Goal: Information Seeking & Learning: Learn about a topic

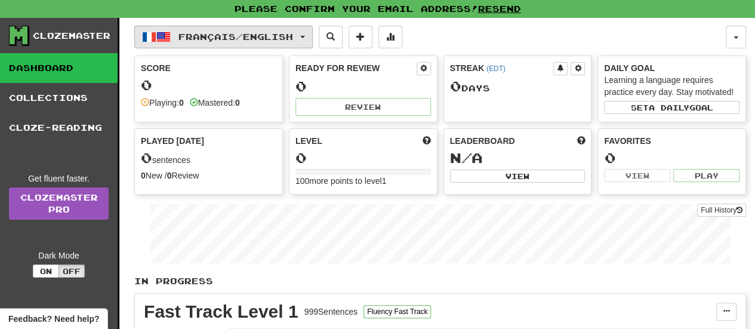
click at [303, 35] on button "Français / English" at bounding box center [223, 37] width 178 height 23
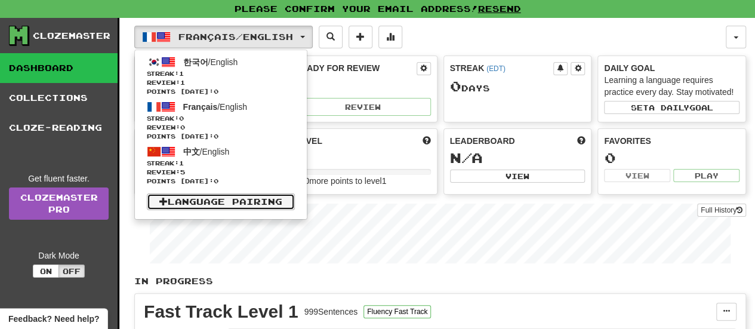
click at [252, 204] on link "Language Pairing" at bounding box center [221, 201] width 148 height 17
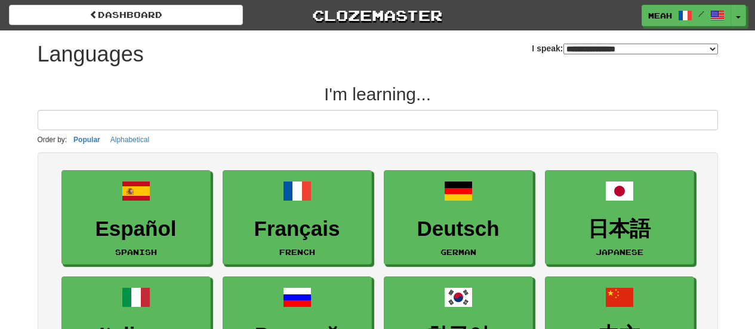
select select "*******"
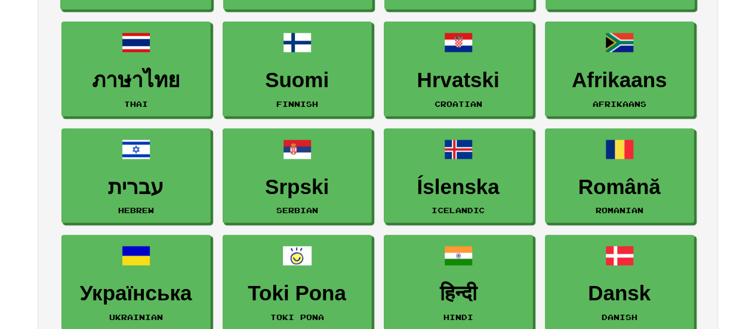
scroll to position [682, 0]
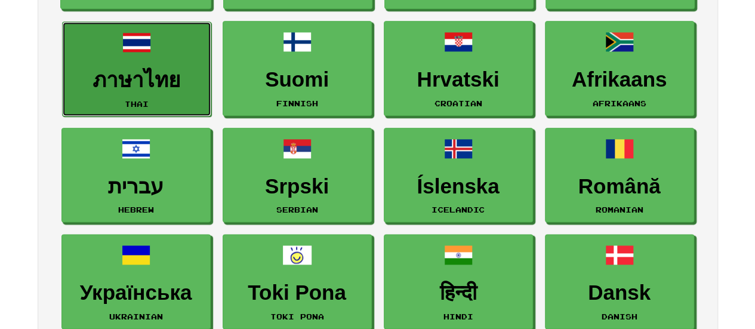
click at [196, 87] on h3 "ภาษาไทย" at bounding box center [137, 80] width 136 height 23
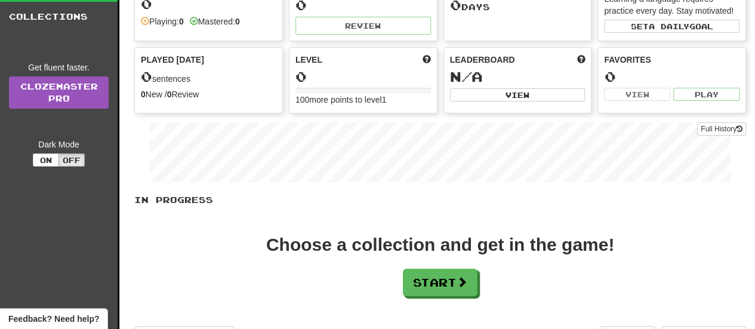
scroll to position [82, 0]
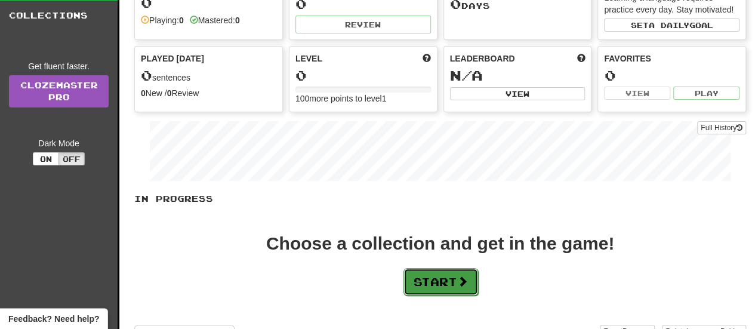
click at [431, 292] on button "Start" at bounding box center [441, 281] width 75 height 27
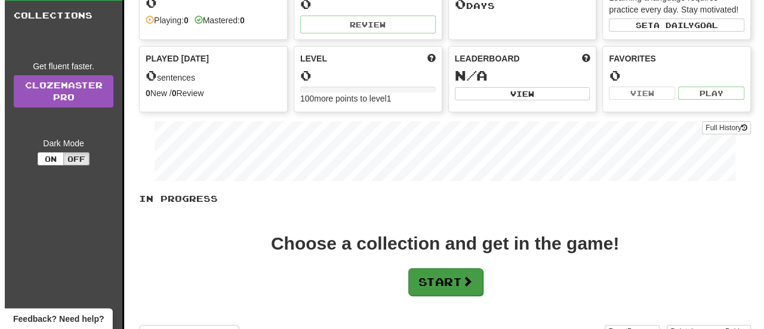
scroll to position [0, 0]
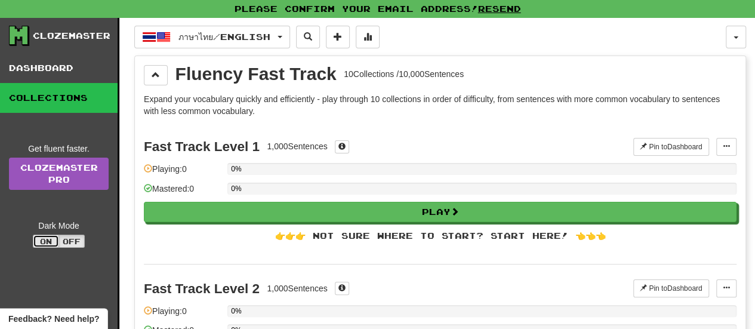
click at [47, 241] on button "On" at bounding box center [46, 241] width 26 height 13
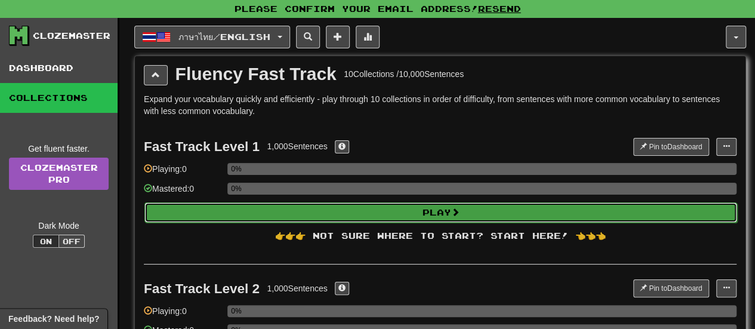
click at [395, 213] on button "Play" at bounding box center [440, 212] width 593 height 20
select select "**"
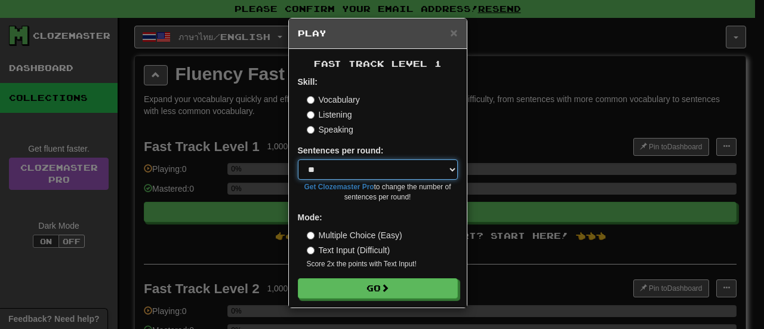
click at [445, 174] on select "* ** ** ** ** ** *** ********" at bounding box center [378, 169] width 160 height 20
click at [451, 169] on select "* ** ** ** ** ** *** ********" at bounding box center [378, 169] width 160 height 20
click at [452, 169] on select "* ** ** ** ** ** *** ********" at bounding box center [378, 169] width 160 height 20
click at [451, 167] on select "* ** ** ** ** ** *** ********" at bounding box center [378, 169] width 160 height 20
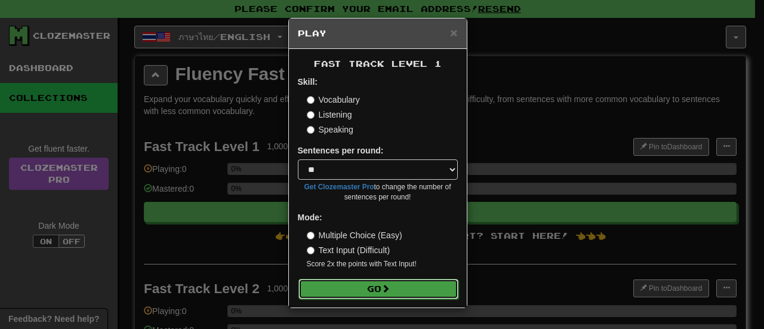
click at [421, 286] on button "Go" at bounding box center [378, 289] width 160 height 20
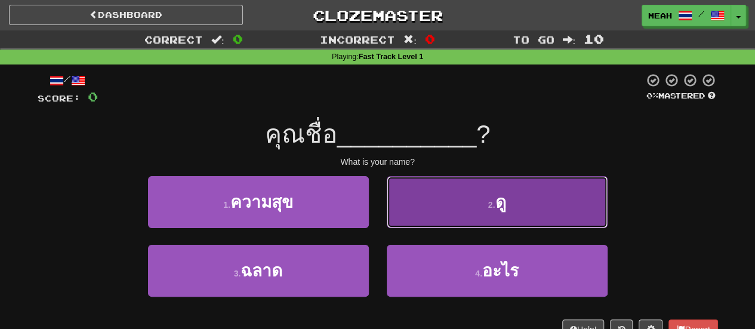
click at [426, 211] on button "2 . ดู" at bounding box center [497, 202] width 221 height 52
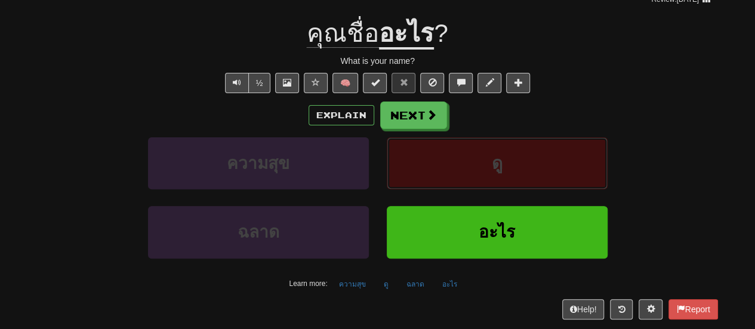
scroll to position [111, 0]
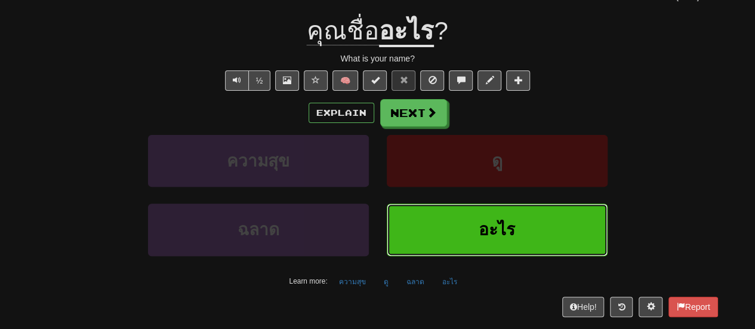
click at [541, 214] on button "อะไร" at bounding box center [497, 230] width 221 height 52
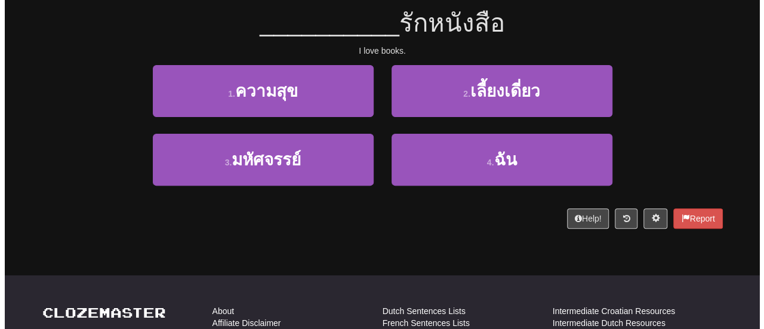
scroll to position [79, 0]
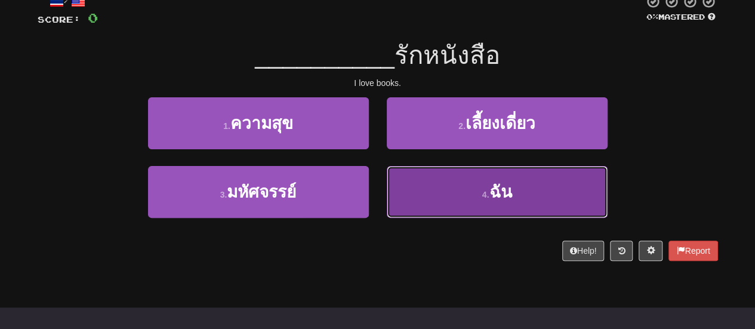
click at [447, 200] on button "4 . ฉัน" at bounding box center [497, 192] width 221 height 52
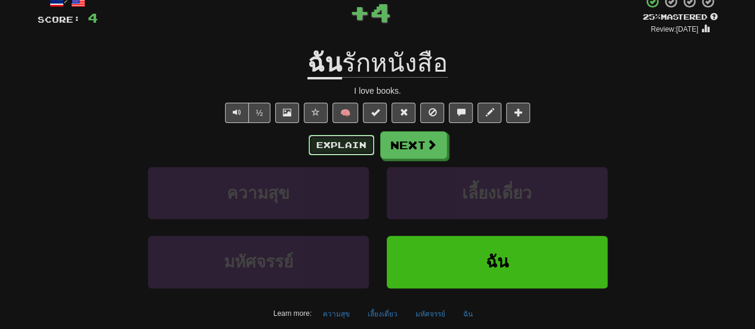
click at [337, 144] on button "Explain" at bounding box center [342, 145] width 66 height 20
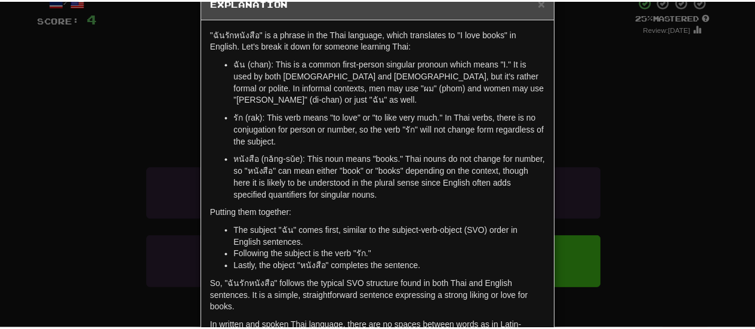
scroll to position [128, 0]
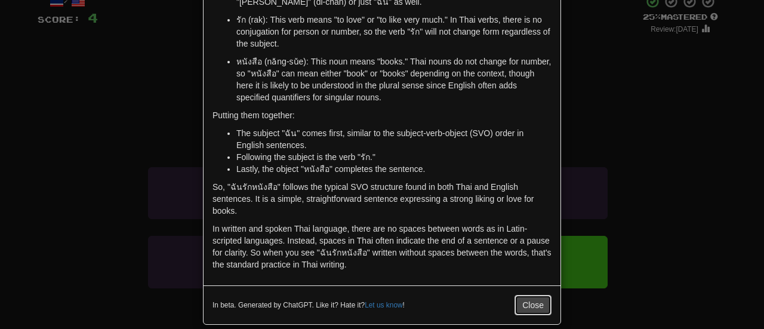
click at [531, 295] on button "Close" at bounding box center [533, 305] width 37 height 20
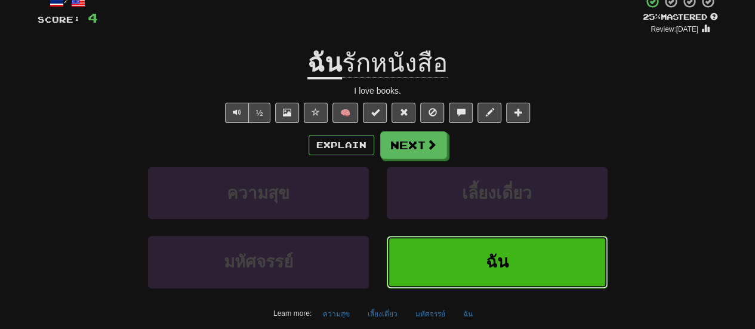
click at [510, 260] on button "ฉัน" at bounding box center [497, 262] width 221 height 52
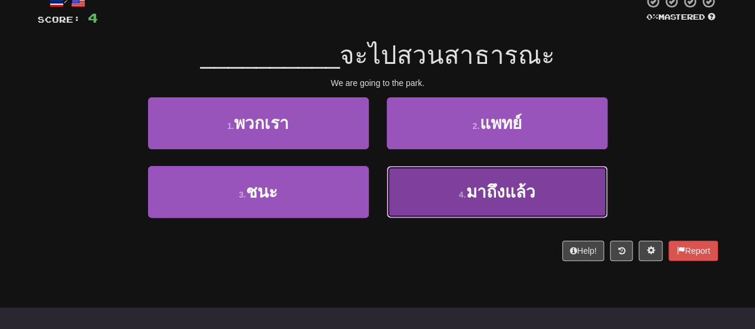
click at [491, 190] on span "มาถึงแล้ว" at bounding box center [500, 192] width 69 height 19
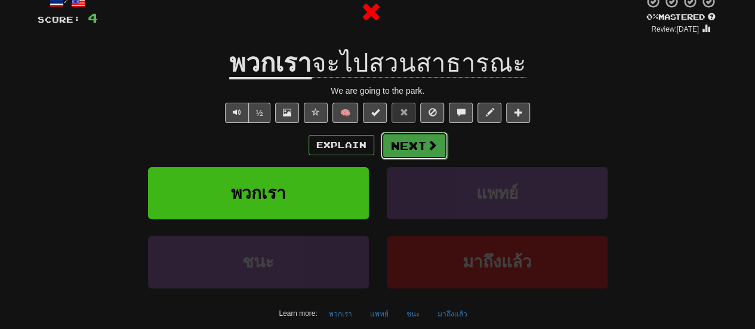
click at [410, 139] on button "Next" at bounding box center [414, 145] width 67 height 27
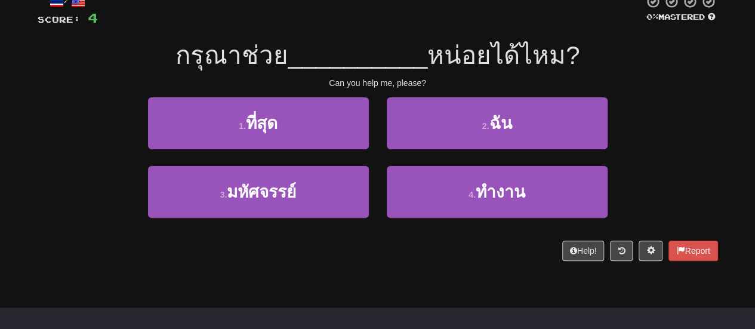
click at [368, 176] on div "3 . มหัศจรรย์" at bounding box center [258, 200] width 239 height 69
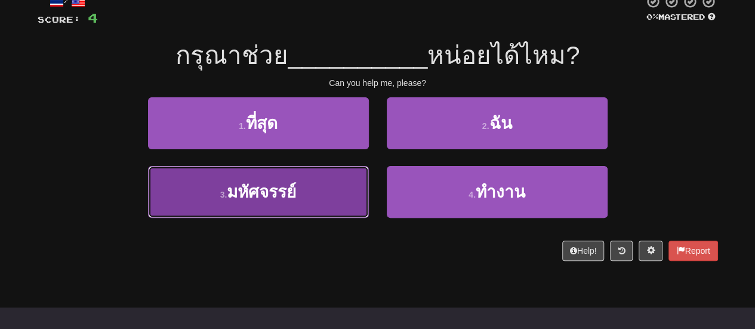
click at [362, 177] on button "3 . มหัศจรรย์" at bounding box center [258, 192] width 221 height 52
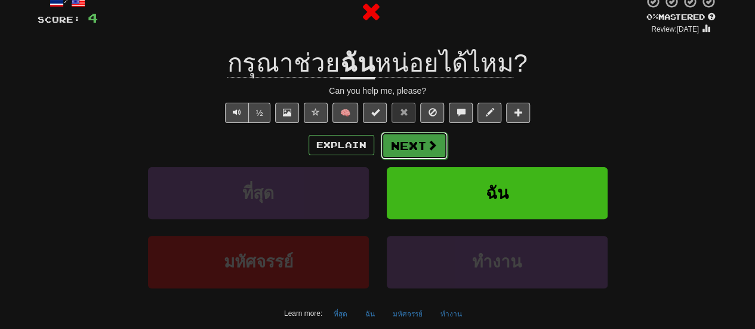
click at [416, 144] on button "Next" at bounding box center [414, 145] width 67 height 27
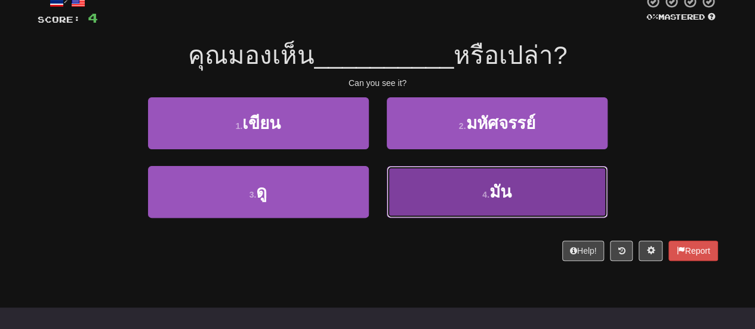
click at [417, 189] on button "4 . มัน" at bounding box center [497, 192] width 221 height 52
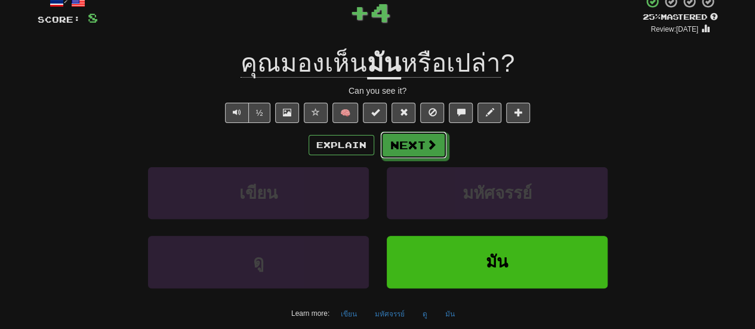
click at [420, 154] on button "Next" at bounding box center [413, 144] width 67 height 27
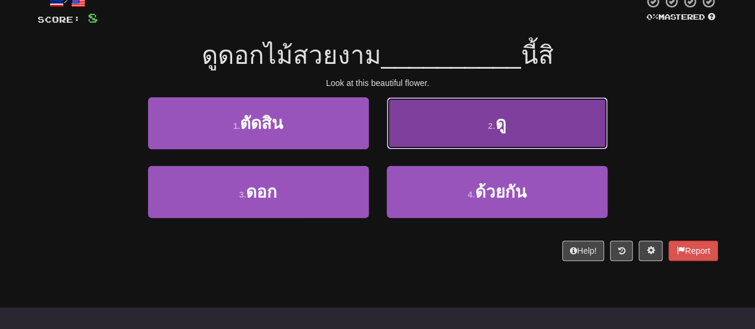
click at [399, 130] on button "2 . ดู" at bounding box center [497, 123] width 221 height 52
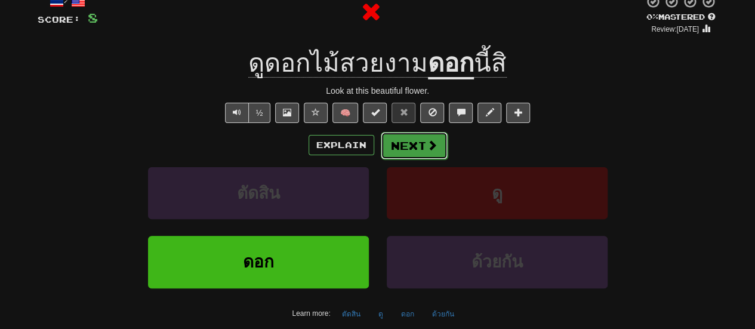
click at [399, 157] on button "Next" at bounding box center [414, 145] width 67 height 27
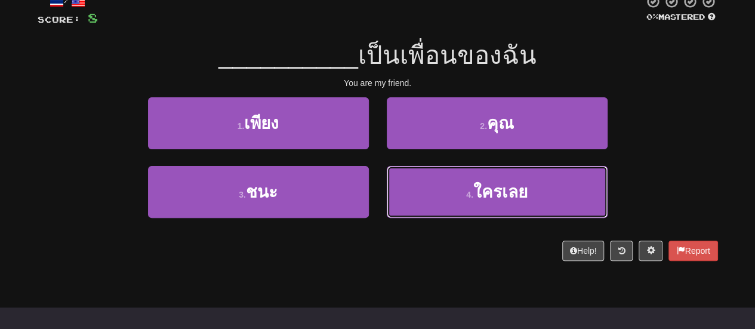
click at [389, 183] on button "4 . ใครเลย" at bounding box center [497, 192] width 221 height 52
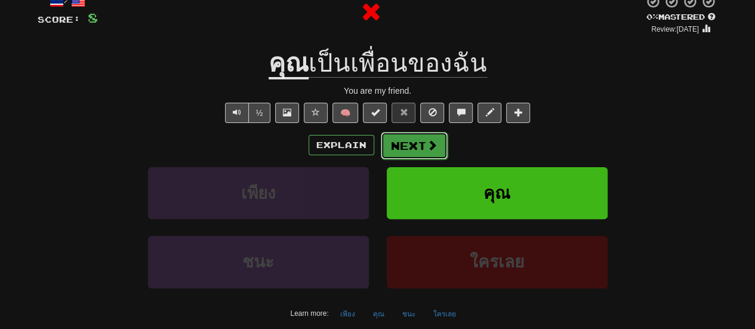
click at [399, 143] on button "Next" at bounding box center [414, 145] width 67 height 27
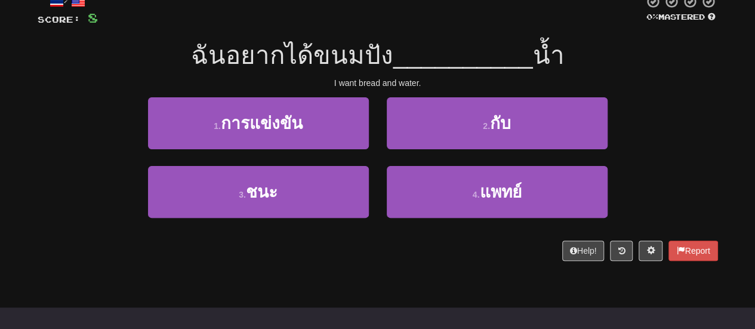
click at [399, 164] on div "2 . กับ" at bounding box center [497, 131] width 239 height 69
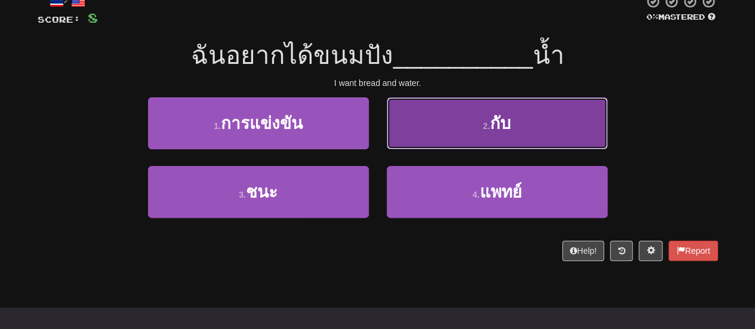
drag, startPoint x: 413, startPoint y: 132, endPoint x: 415, endPoint y: 118, distance: 14.4
click at [415, 118] on button "2 . กับ" at bounding box center [497, 123] width 221 height 52
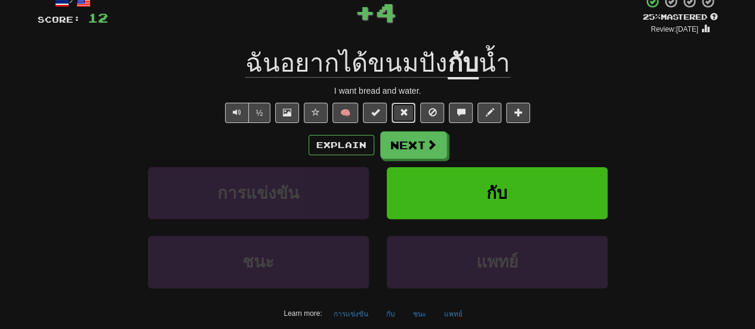
click at [415, 118] on button at bounding box center [404, 113] width 24 height 20
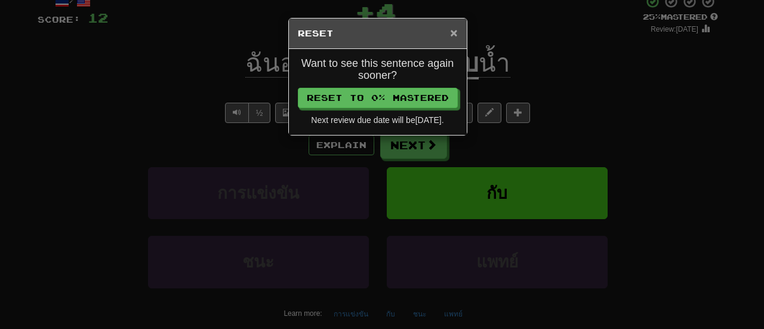
click at [454, 27] on span "×" at bounding box center [453, 33] width 7 height 14
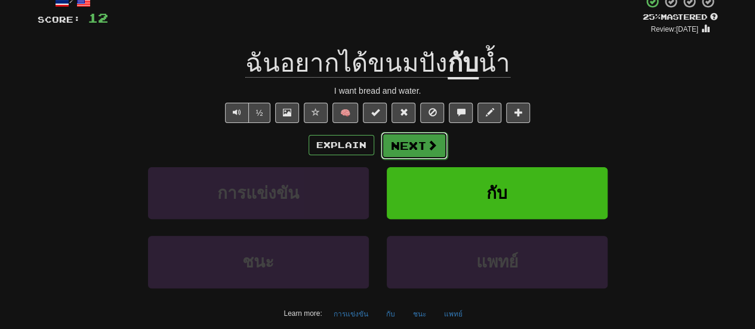
click at [410, 153] on button "Next" at bounding box center [414, 145] width 67 height 27
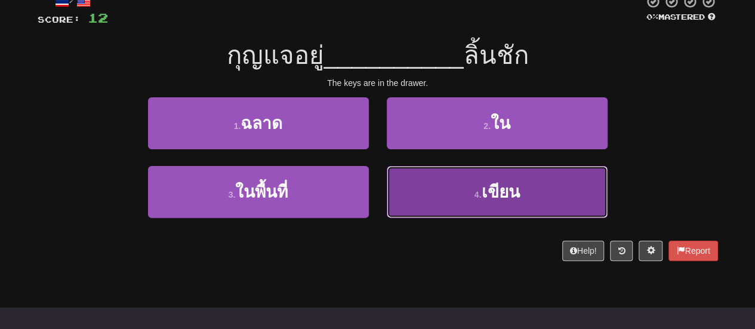
click at [395, 192] on button "4 . เขียน" at bounding box center [497, 192] width 221 height 52
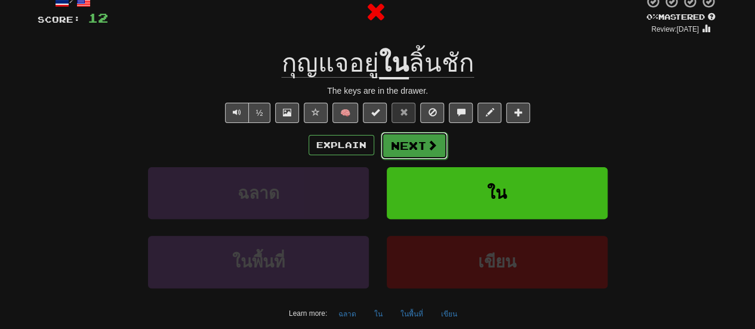
click at [398, 146] on button "Next" at bounding box center [414, 145] width 67 height 27
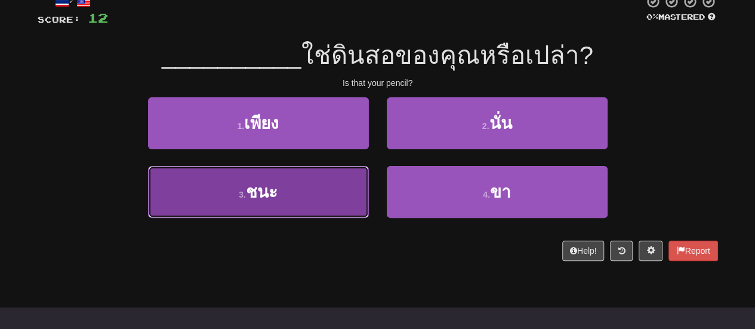
click at [356, 190] on button "3 . ชนะ" at bounding box center [258, 192] width 221 height 52
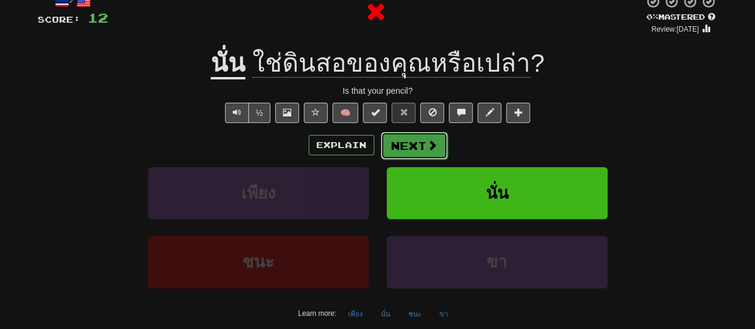
click at [430, 141] on span at bounding box center [432, 145] width 11 height 11
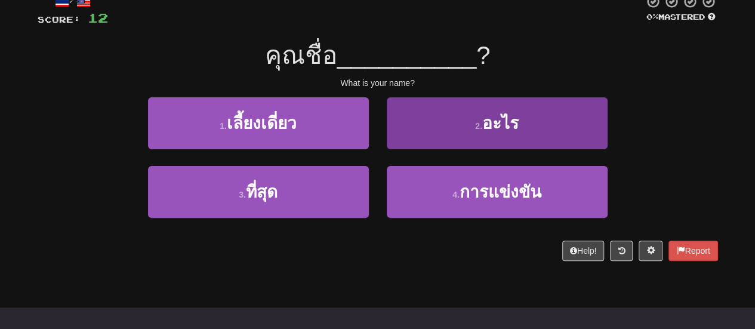
scroll to position [0, 0]
